Goal: Task Accomplishment & Management: Use online tool/utility

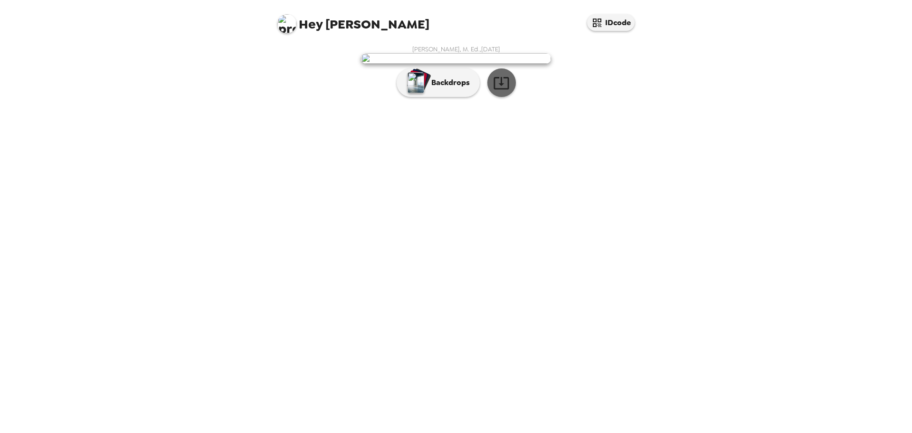
click at [501, 89] on icon "button" at bounding box center [500, 83] width 15 height 12
